Goal: Task Accomplishment & Management: Complete application form

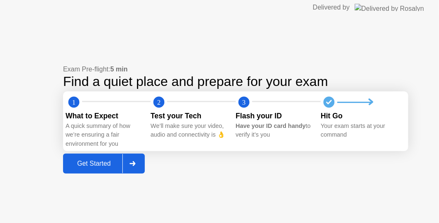
click at [107, 160] on div "Get Started" at bounding box center [94, 163] width 57 height 7
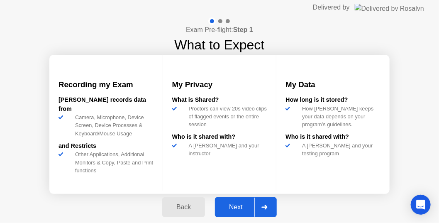
click at [243, 206] on div "Next" at bounding box center [235, 206] width 37 height 7
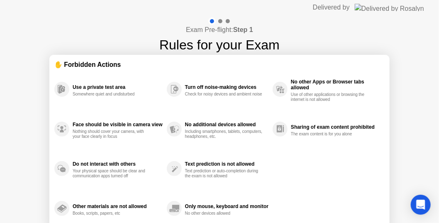
click at [434, 131] on div "Exam Pre-flight: Step 1 Rules for your Exam ✋ Forbidden Actions Use a private t…" at bounding box center [219, 138] width 439 height 247
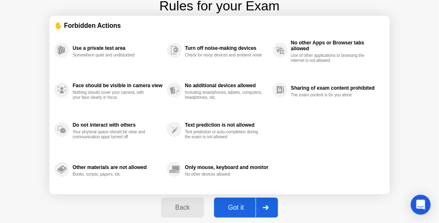
click at [239, 206] on div "Got it" at bounding box center [235, 207] width 39 height 7
select select "**********"
select select "*******"
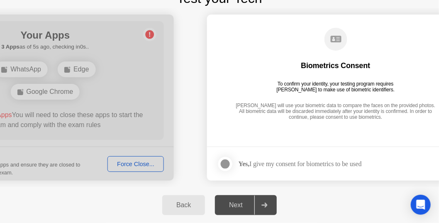
scroll to position [0, 0]
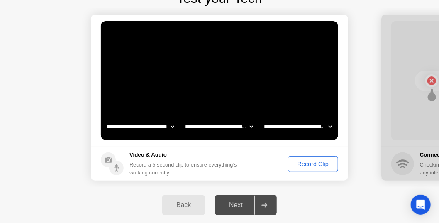
click at [320, 162] on div "Record Clip" at bounding box center [313, 163] width 44 height 7
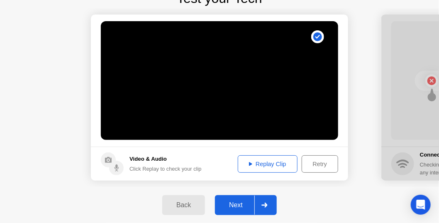
click at [229, 202] on div "Next" at bounding box center [235, 204] width 37 height 7
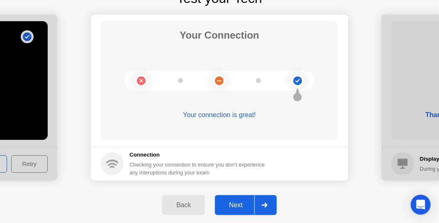
click at [296, 187] on div "Back Next" at bounding box center [219, 205] width 439 height 36
click at [234, 201] on div "Next" at bounding box center [235, 204] width 37 height 7
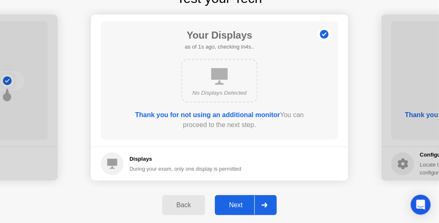
click at [235, 199] on button "Next" at bounding box center [246, 205] width 62 height 20
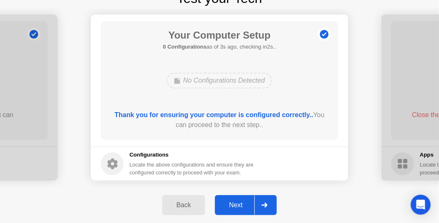
click at [235, 199] on button "Next" at bounding box center [246, 205] width 62 height 20
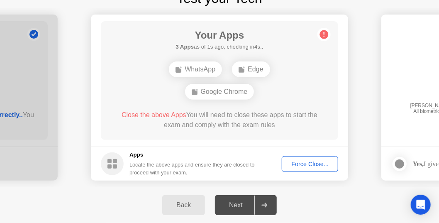
click at [316, 160] on div "Force Close..." at bounding box center [309, 163] width 51 height 7
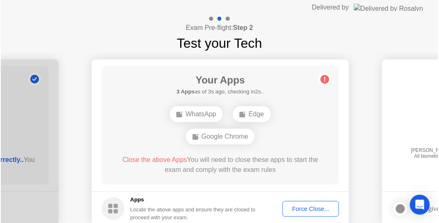
scroll to position [45, 0]
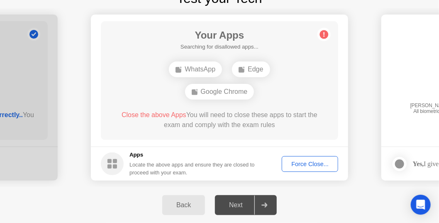
click at [305, 163] on div "Force Close..." at bounding box center [309, 163] width 51 height 7
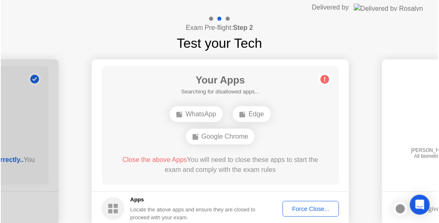
scroll to position [45, 0]
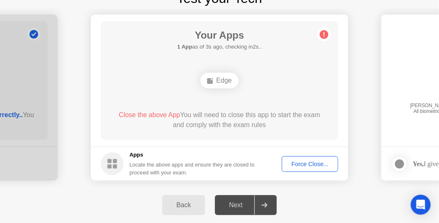
click at [327, 162] on div "Force Close..." at bounding box center [309, 163] width 51 height 7
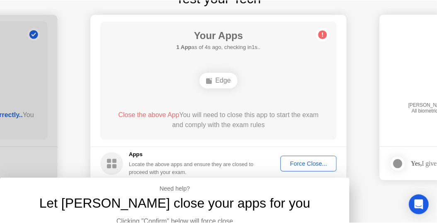
scroll to position [0, 0]
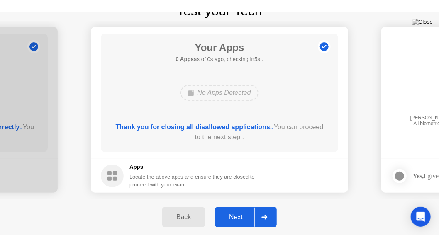
scroll to position [20, 0]
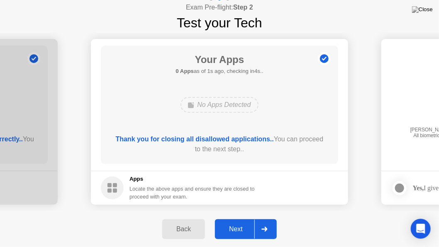
click at [267, 222] on icon at bounding box center [264, 229] width 6 height 5
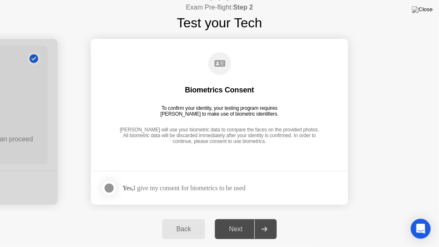
click at [269, 222] on div at bounding box center [264, 229] width 20 height 19
click at [144, 187] on div "Yes, I give my consent for biometrics to be used" at bounding box center [183, 188] width 123 height 8
click at [104, 187] on div at bounding box center [109, 188] width 10 height 10
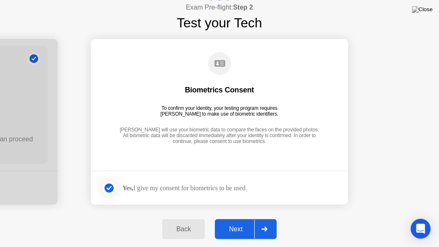
click at [256, 222] on div at bounding box center [264, 229] width 20 height 19
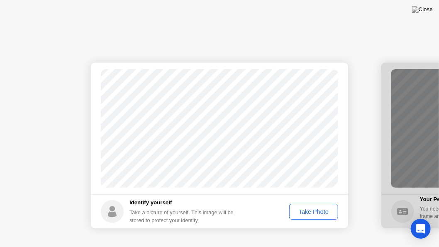
scroll to position [0, 0]
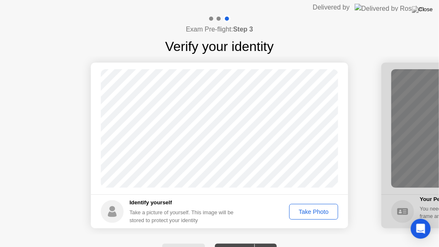
click at [323, 213] on div "Take Photo" at bounding box center [313, 212] width 43 height 7
click at [323, 213] on div "Retake" at bounding box center [319, 212] width 32 height 7
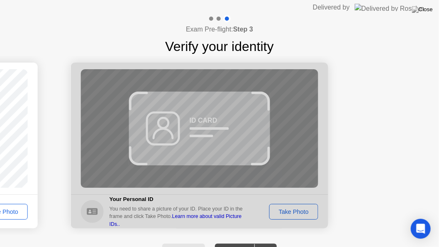
scroll to position [16, 0]
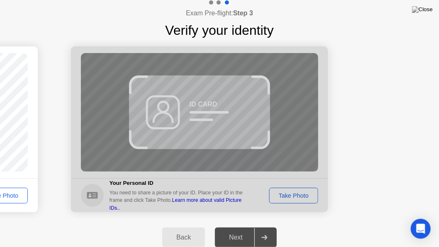
click at [196, 222] on button "Back" at bounding box center [183, 238] width 43 height 20
select select "**********"
select select "*******"
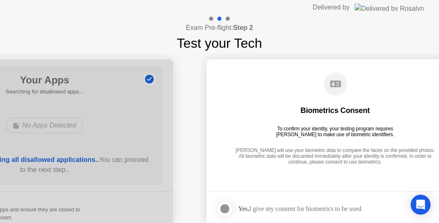
scroll to position [45, 0]
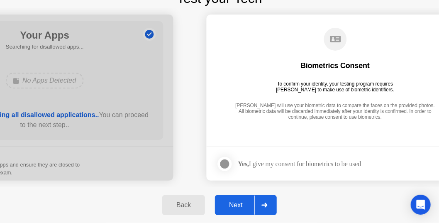
click at [239, 206] on div "Next" at bounding box center [235, 204] width 37 height 7
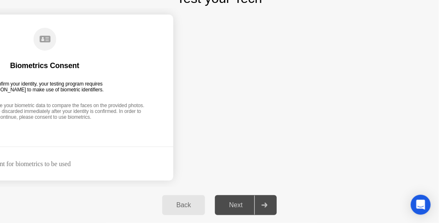
click at [40, 160] on div "Yes, I give my consent for biometrics to be used" at bounding box center [9, 164] width 123 height 8
click at [180, 203] on div "Back" at bounding box center [184, 204] width 38 height 7
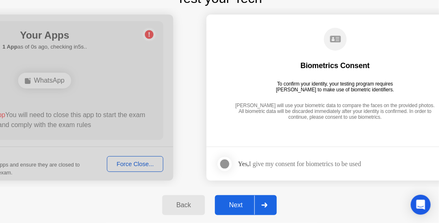
click at [225, 164] on div at bounding box center [225, 164] width 10 height 10
click at [241, 201] on div "Next" at bounding box center [235, 204] width 37 height 7
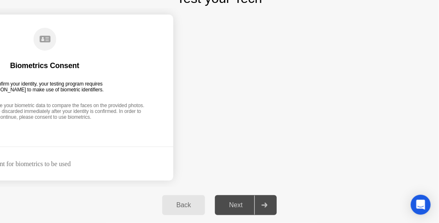
click at [236, 204] on div "Next" at bounding box center [235, 204] width 37 height 7
click at [181, 204] on div "Back" at bounding box center [184, 204] width 38 height 7
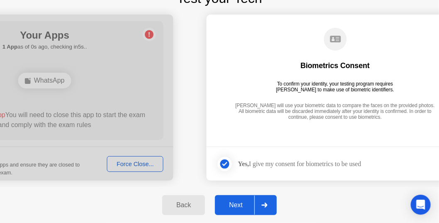
click at [196, 201] on div "Back" at bounding box center [184, 204] width 38 height 7
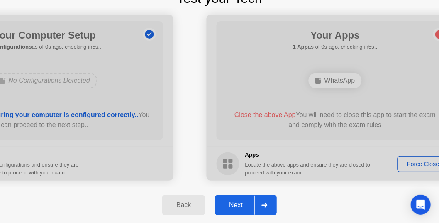
click at [415, 163] on div at bounding box center [334, 98] width 257 height 166
click at [424, 164] on div at bounding box center [334, 98] width 257 height 166
click at [417, 164] on div at bounding box center [334, 98] width 257 height 166
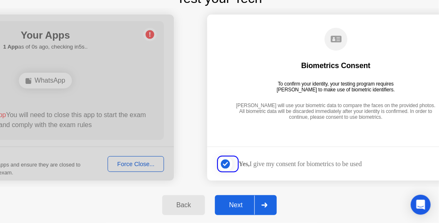
click at [122, 160] on div at bounding box center [45, 98] width 257 height 166
click at [125, 163] on div at bounding box center [45, 98] width 257 height 166
click at [193, 207] on div "Back" at bounding box center [184, 204] width 38 height 7
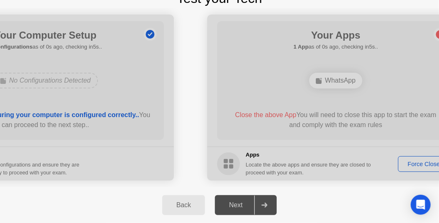
drag, startPoint x: 262, startPoint y: 172, endPoint x: 362, endPoint y: 157, distance: 101.1
click at [264, 171] on div at bounding box center [335, 98] width 257 height 166
drag, startPoint x: 438, startPoint y: 158, endPoint x: 429, endPoint y: 160, distance: 8.9
click at [436, 158] on div at bounding box center [335, 98] width 257 height 166
click at [429, 160] on div at bounding box center [335, 98] width 257 height 166
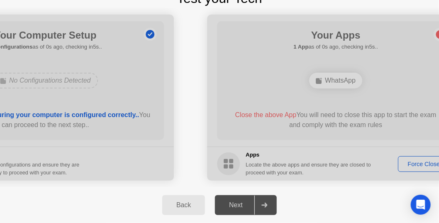
click at [425, 163] on div at bounding box center [335, 98] width 257 height 166
click at [173, 208] on div "Back" at bounding box center [184, 204] width 38 height 7
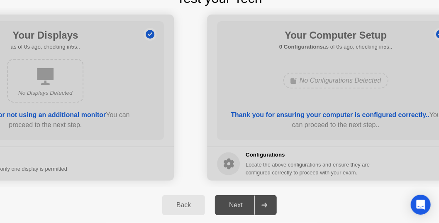
click at [236, 205] on div "Next" at bounding box center [235, 204] width 37 height 7
click at [269, 205] on div at bounding box center [264, 204] width 20 height 19
click at [243, 206] on div "Next" at bounding box center [235, 204] width 37 height 7
click at [408, 143] on div at bounding box center [335, 98] width 257 height 166
click at [170, 199] on button "Back" at bounding box center [183, 205] width 43 height 20
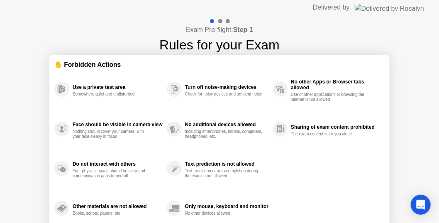
scroll to position [39, 0]
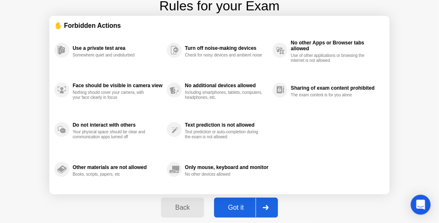
click at [235, 201] on button "Got it" at bounding box center [246, 207] width 64 height 20
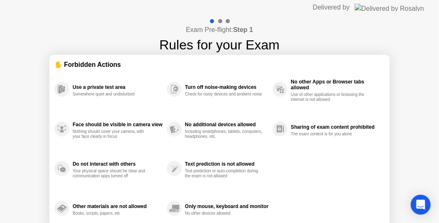
select select "**********"
select select "*******"
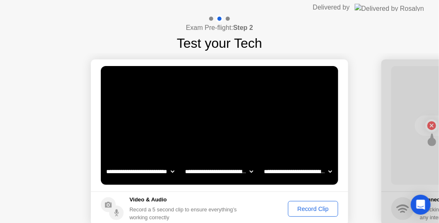
click at [319, 207] on div "Record Clip" at bounding box center [313, 208] width 44 height 7
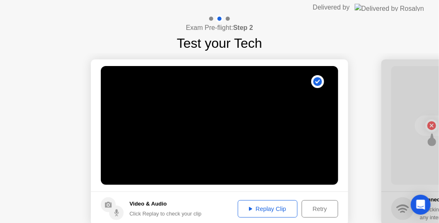
scroll to position [0, 1335]
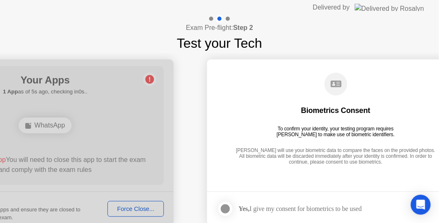
click at [223, 205] on div at bounding box center [225, 209] width 10 height 10
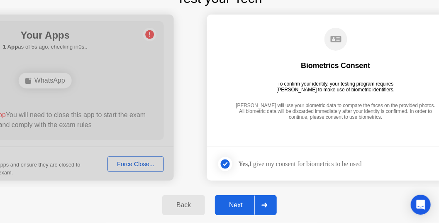
click at [245, 202] on div "Next" at bounding box center [235, 204] width 37 height 7
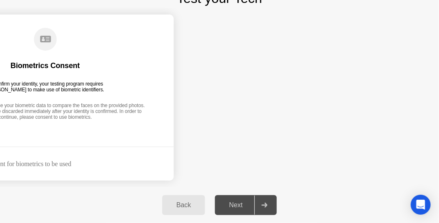
click at [189, 207] on div "Back" at bounding box center [184, 204] width 38 height 7
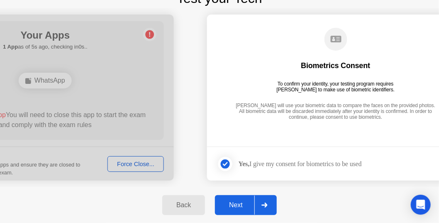
click at [132, 166] on div at bounding box center [45, 98] width 257 height 166
click at [184, 201] on div "Back" at bounding box center [184, 204] width 38 height 7
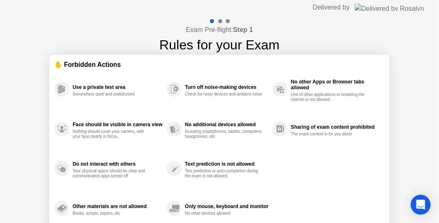
scroll to position [39, 0]
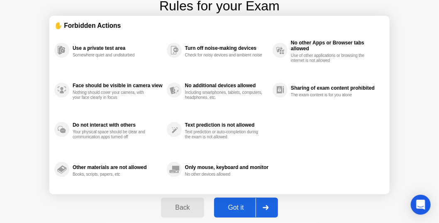
click at [240, 209] on div "Got it" at bounding box center [235, 207] width 39 height 7
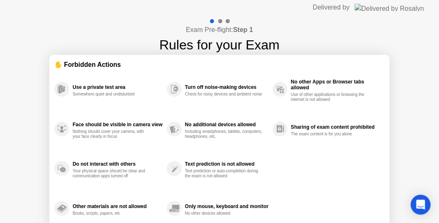
select select "**********"
select select "*******"
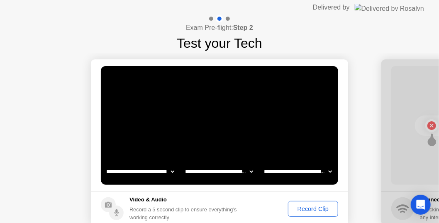
click at [318, 205] on div "Record Clip" at bounding box center [313, 208] width 44 height 7
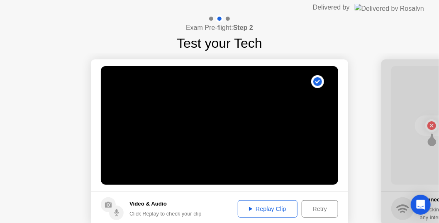
scroll to position [0, 1335]
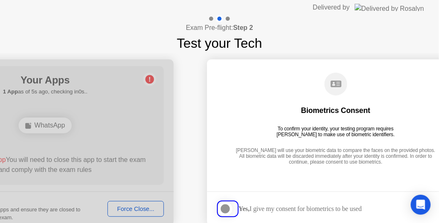
click at [148, 207] on div at bounding box center [45, 142] width 257 height 166
click at [144, 209] on div at bounding box center [45, 142] width 257 height 166
click at [140, 212] on div at bounding box center [45, 142] width 257 height 166
click at [228, 207] on div at bounding box center [225, 209] width 10 height 10
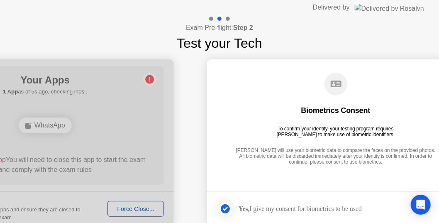
scroll to position [45, 0]
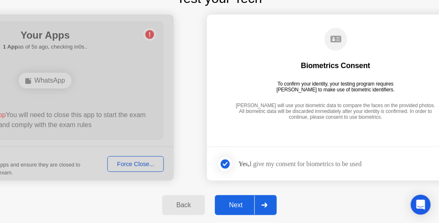
click at [199, 206] on div "Back" at bounding box center [184, 204] width 38 height 7
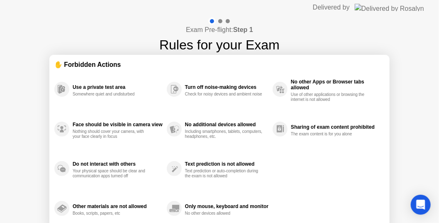
scroll to position [39, 0]
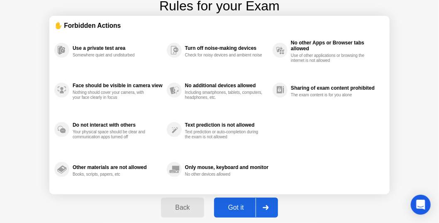
click at [240, 204] on div "Got it" at bounding box center [235, 207] width 39 height 7
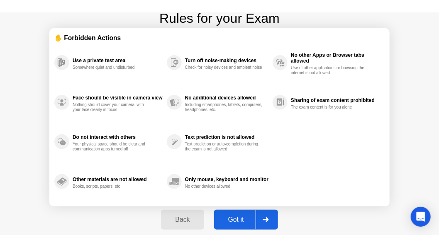
scroll to position [0, 0]
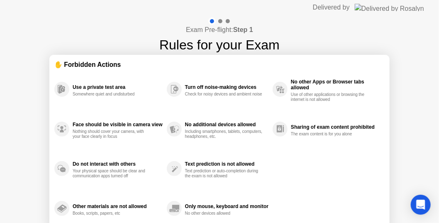
select select "**********"
select select "*******"
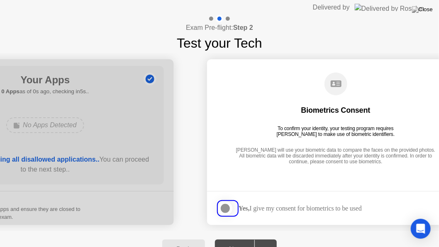
scroll to position [12, 0]
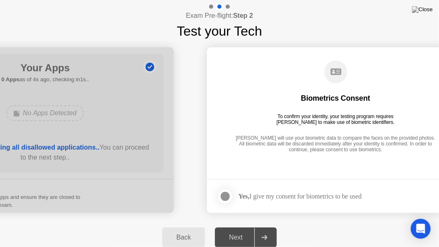
click at [227, 222] on div "Next" at bounding box center [235, 237] width 37 height 7
click at [223, 196] on div at bounding box center [225, 197] width 10 height 10
click at [238, 222] on div "Next" at bounding box center [235, 237] width 37 height 7
click at [129, 158] on div at bounding box center [45, 130] width 257 height 166
drag, startPoint x: 129, startPoint y: 158, endPoint x: 116, endPoint y: 130, distance: 30.2
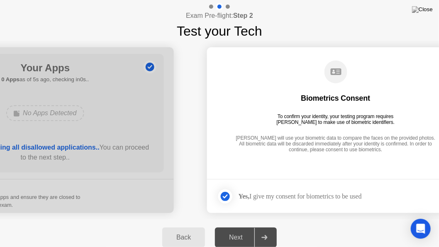
click at [116, 148] on div at bounding box center [45, 130] width 257 height 166
drag, startPoint x: 63, startPoint y: 98, endPoint x: 0, endPoint y: 72, distance: 68.2
click at [0, 72] on div at bounding box center [45, 130] width 257 height 166
click at [313, 126] on div "Biometrics Consent To confirm your identity, your testing program requires [PER…" at bounding box center [335, 107] width 237 height 107
drag, startPoint x: 252, startPoint y: 234, endPoint x: 256, endPoint y: 231, distance: 4.7
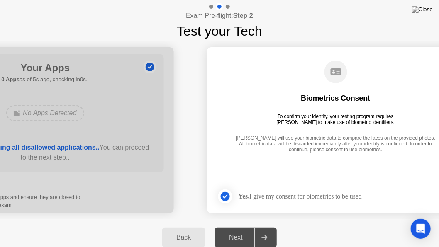
click at [252, 222] on div "Next" at bounding box center [235, 237] width 37 height 7
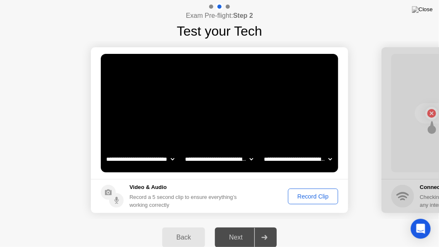
click at [304, 195] on div "Record Clip" at bounding box center [313, 196] width 44 height 7
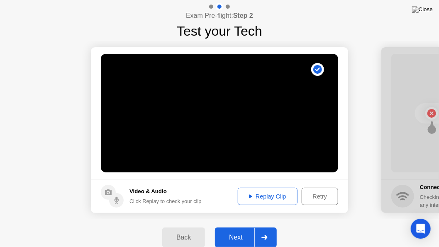
click at [243, 222] on div "Next" at bounding box center [235, 237] width 37 height 7
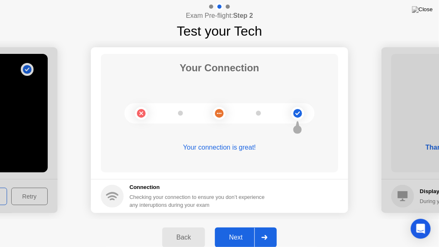
click at [238, 222] on div "Next" at bounding box center [235, 237] width 37 height 7
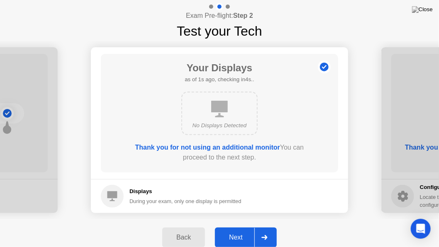
click at [238, 222] on div "Next" at bounding box center [235, 237] width 37 height 7
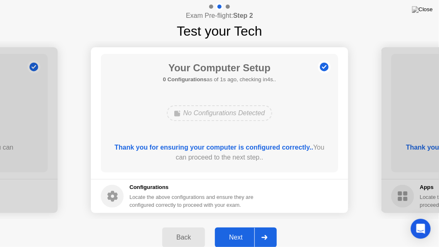
click at [238, 222] on div "Next" at bounding box center [235, 237] width 37 height 7
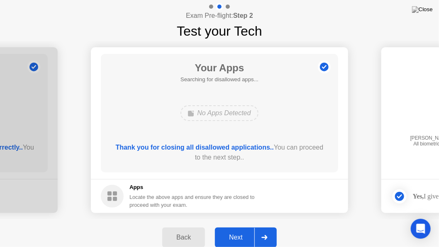
click at [238, 222] on div "Next" at bounding box center [235, 237] width 37 height 7
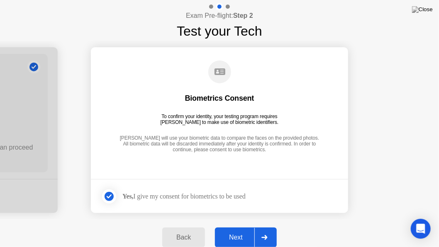
click at [238, 222] on div "Next" at bounding box center [235, 237] width 37 height 7
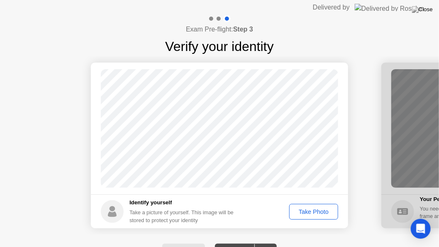
click at [328, 209] on div "Take Photo" at bounding box center [313, 212] width 43 height 7
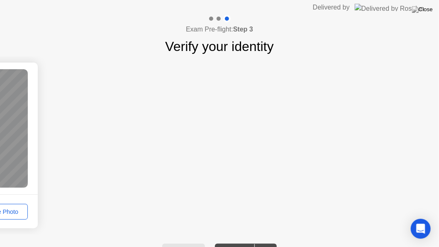
scroll to position [0, 20]
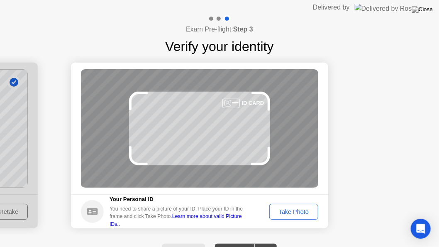
click at [296, 212] on div "Take Photo" at bounding box center [293, 212] width 43 height 7
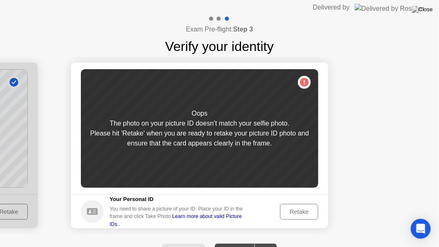
scroll to position [16, 0]
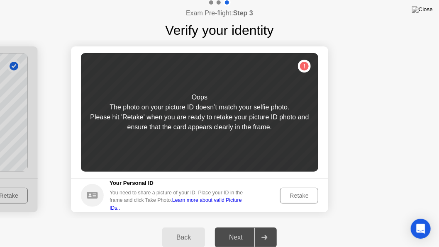
click at [296, 199] on div "Retake" at bounding box center [299, 195] width 32 height 7
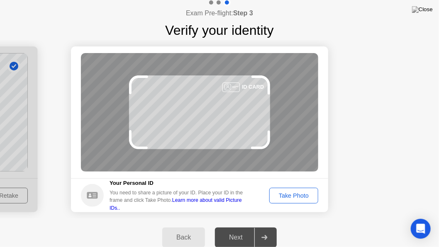
click at [301, 192] on div "Take Photo" at bounding box center [293, 195] width 43 height 7
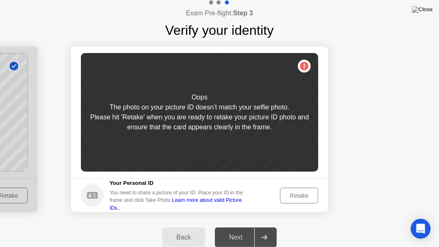
click at [299, 197] on div "Retake" at bounding box center [299, 195] width 32 height 7
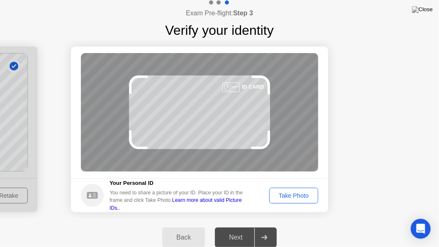
click at [291, 194] on div "Take Photo" at bounding box center [293, 195] width 43 height 7
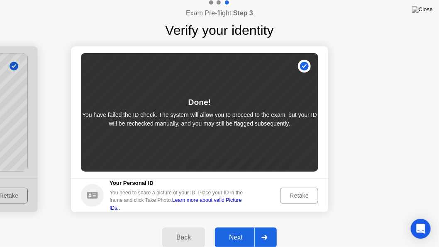
click at [302, 193] on div "Retake" at bounding box center [299, 195] width 32 height 7
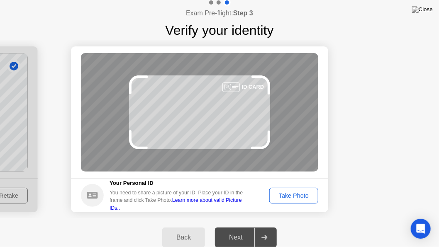
click at [237, 222] on div "Next" at bounding box center [235, 237] width 37 height 7
click at [299, 201] on button "Take Photo" at bounding box center [293, 196] width 49 height 16
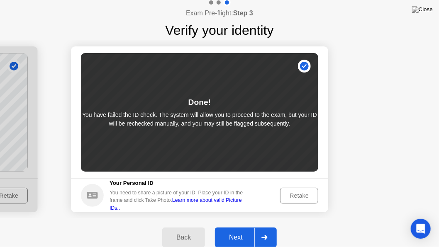
click at [241, 222] on div "Next" at bounding box center [235, 237] width 37 height 7
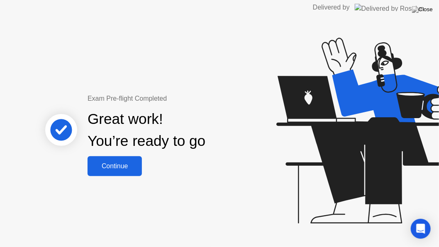
click at [106, 163] on div "Continue" at bounding box center [114, 166] width 49 height 7
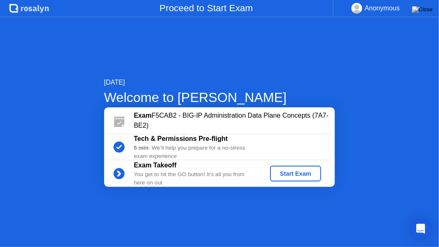
click at [315, 176] on div "Start Exam" at bounding box center [295, 173] width 44 height 7
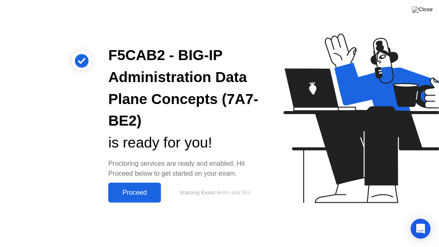
click at [136, 190] on div "Proceed" at bounding box center [135, 192] width 48 height 7
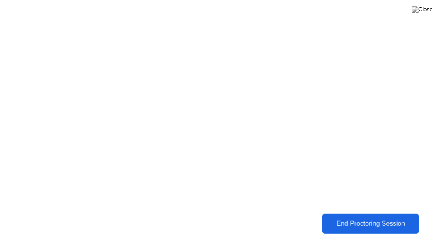
click at [354, 222] on div "End Proctoring Session" at bounding box center [371, 223] width 92 height 7
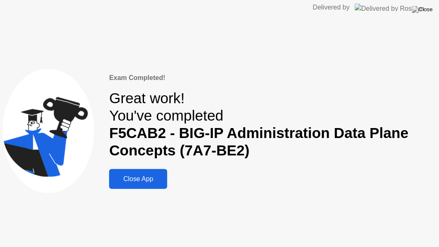
click at [137, 178] on div "Close App" at bounding box center [138, 178] width 53 height 7
